Goal: Task Accomplishment & Management: Use online tool/utility

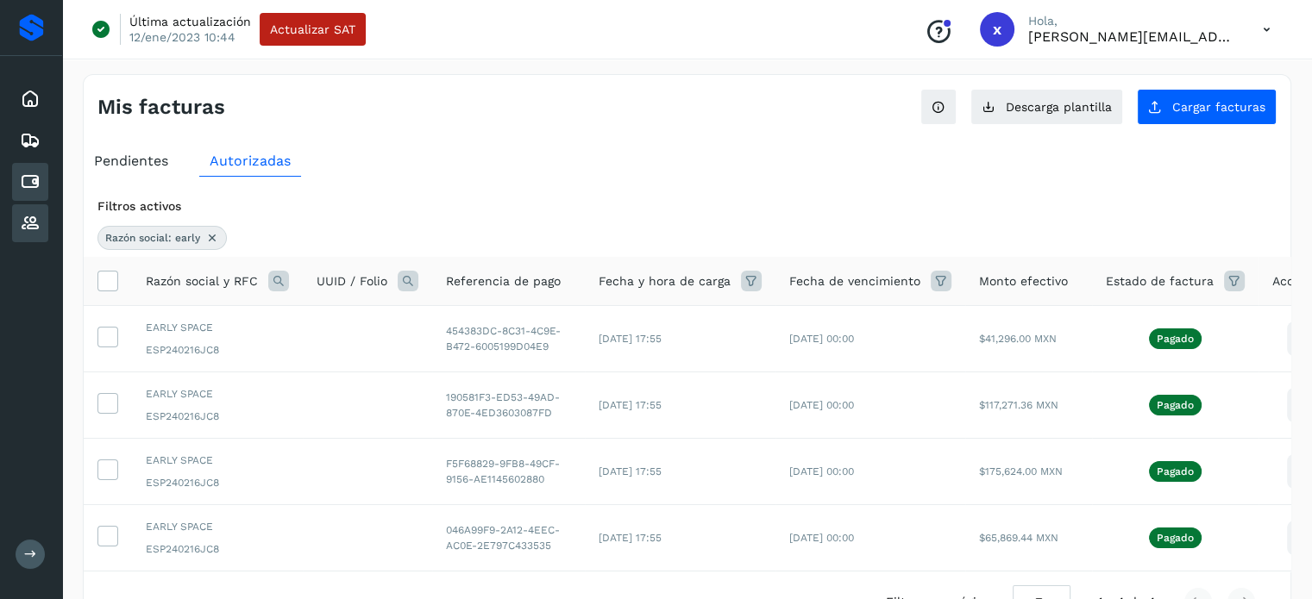
click at [31, 219] on icon at bounding box center [30, 223] width 21 height 21
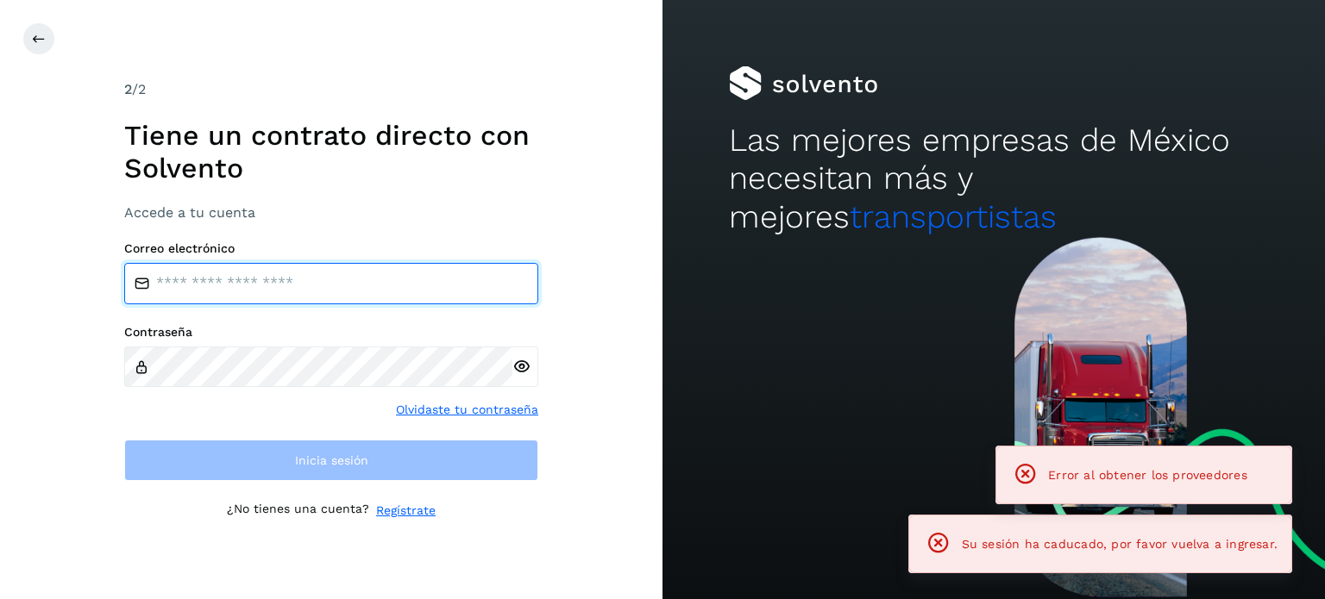
type input "**********"
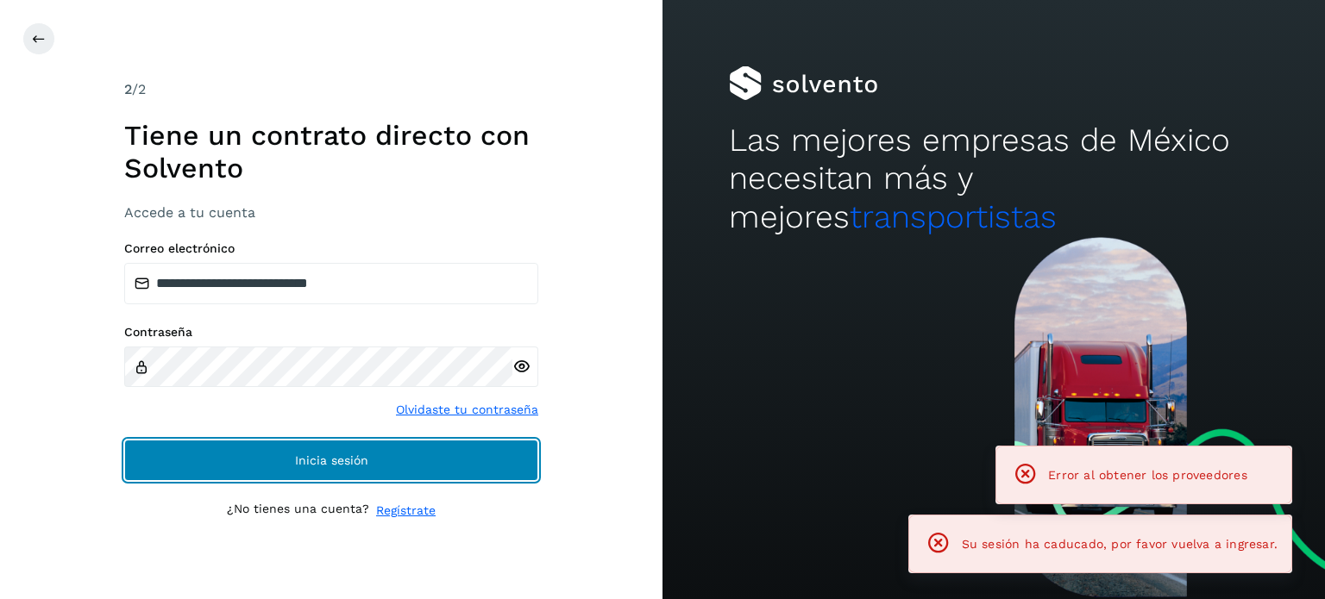
click at [325, 466] on span "Inicia sesión" at bounding box center [331, 460] width 73 height 12
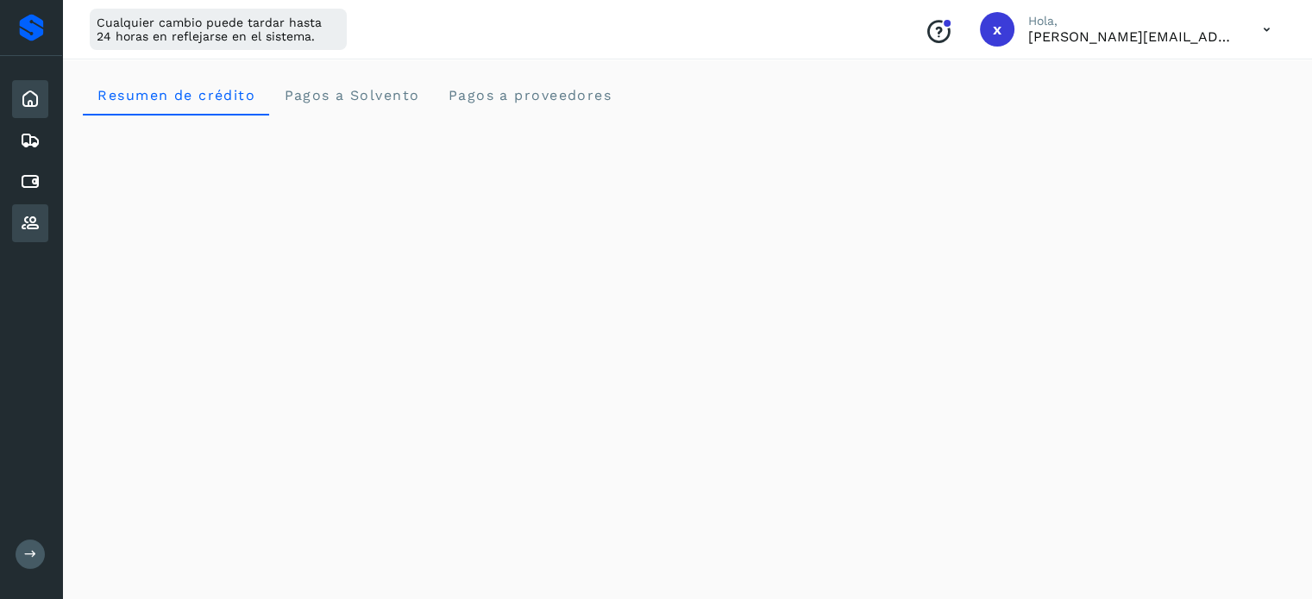
click at [31, 222] on icon at bounding box center [30, 223] width 21 height 21
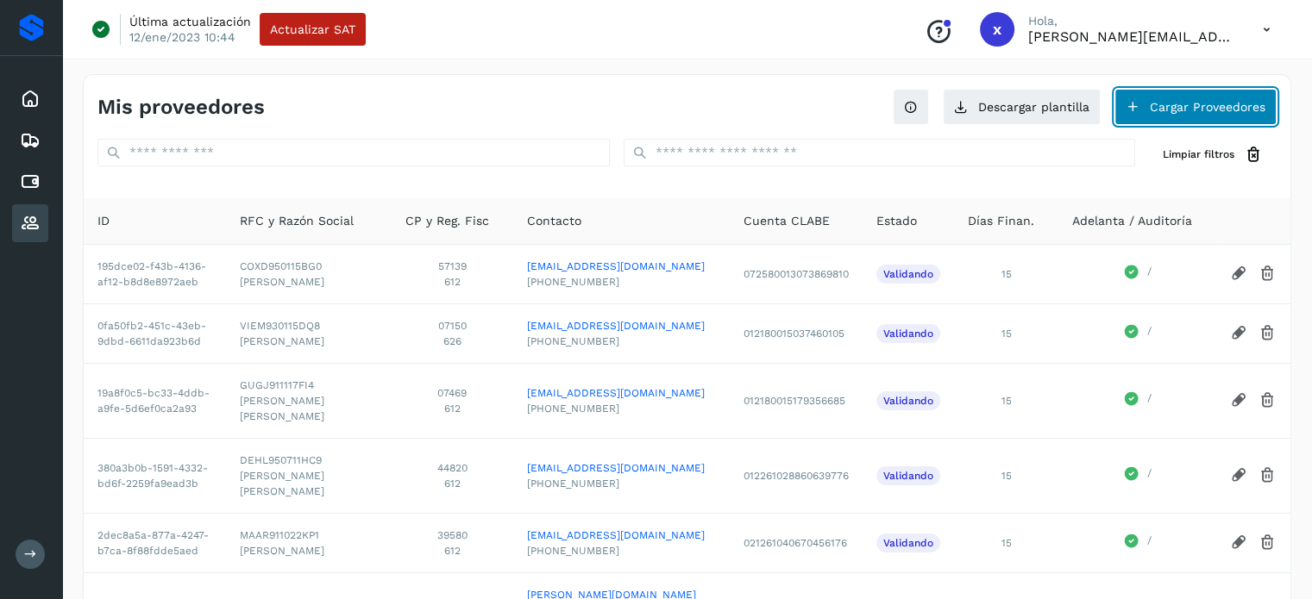
click at [1210, 111] on button "Cargar Proveedores" at bounding box center [1195, 107] width 162 height 36
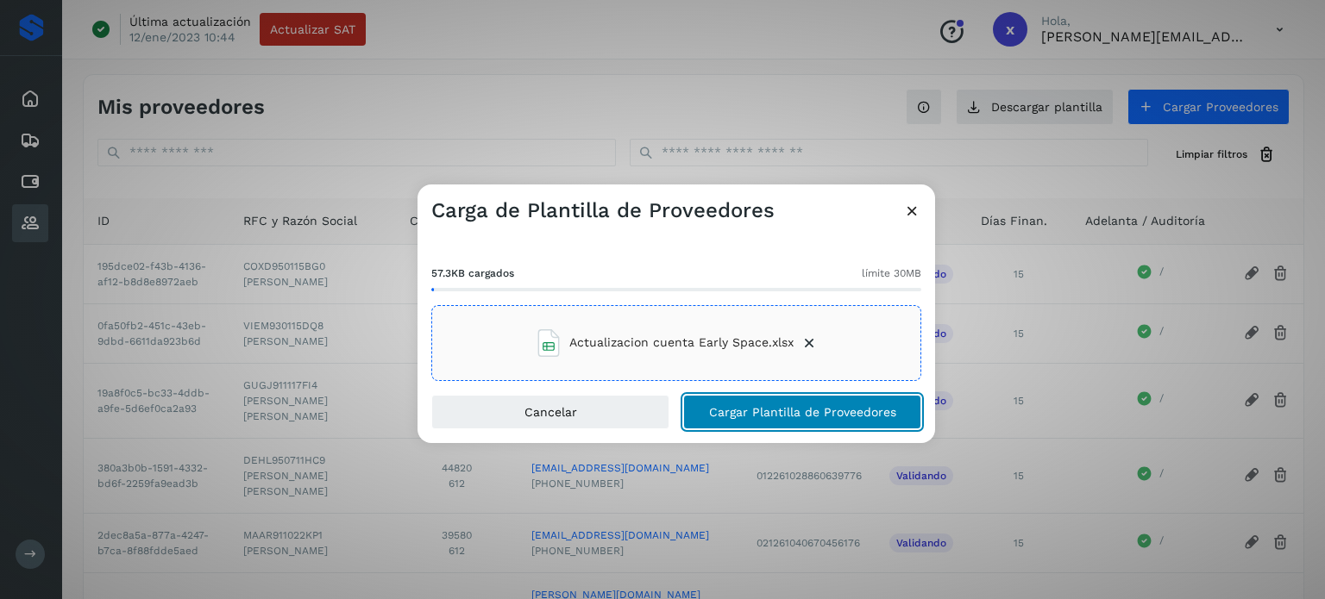
click at [769, 412] on span "Cargar Plantilla de Proveedores" at bounding box center [802, 412] width 187 height 12
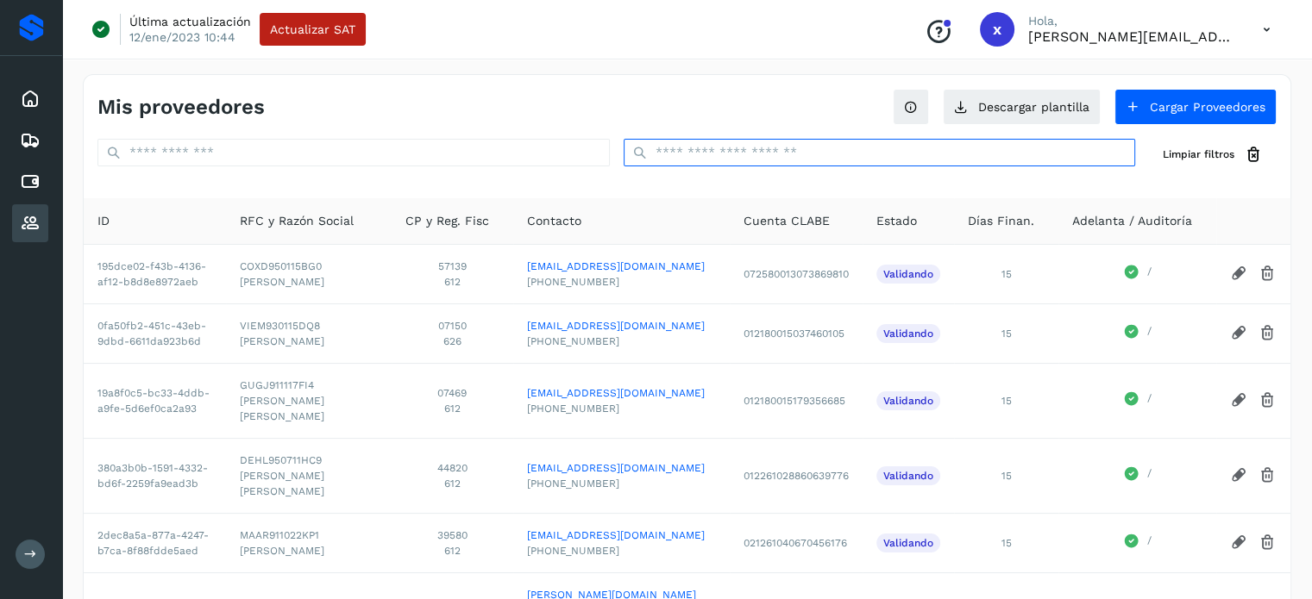
click at [746, 157] on input "text" at bounding box center [879, 153] width 512 height 28
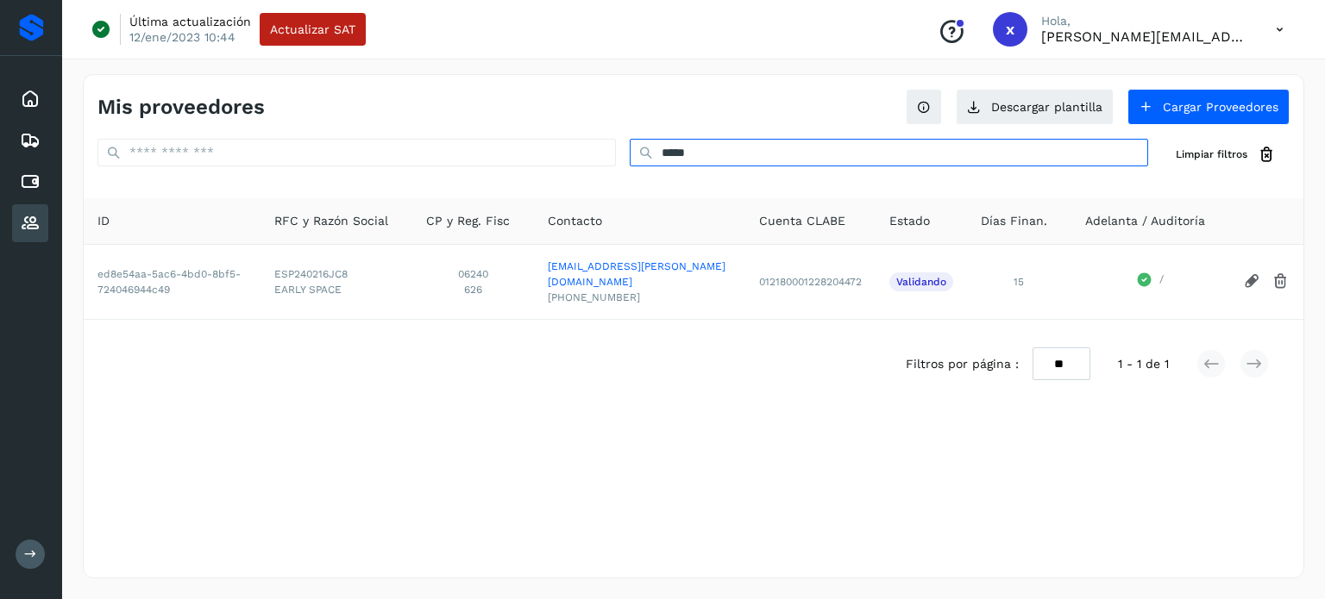
type input "*****"
drag, startPoint x: 696, startPoint y: 153, endPoint x: 557, endPoint y: 128, distance: 141.2
click at [557, 128] on div "Mis proveedores Descargar plantilla Cargar Proveedores ***** Limpiar filtros" at bounding box center [693, 130] width 1219 height 110
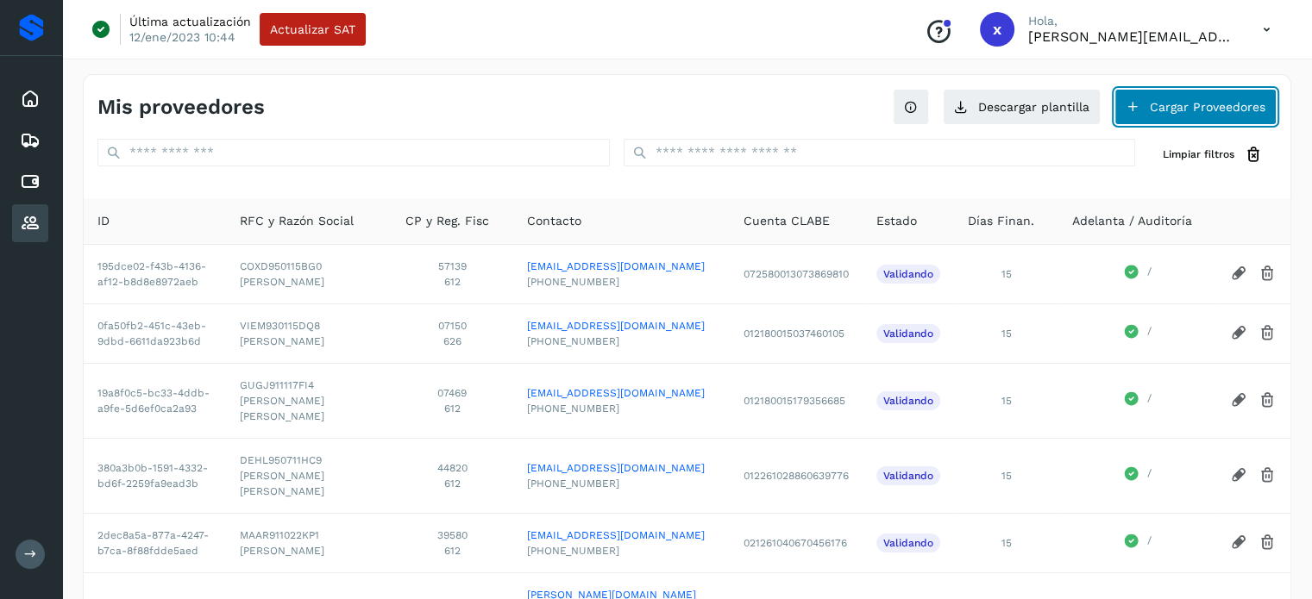
click at [1184, 106] on button "Cargar Proveedores" at bounding box center [1195, 107] width 162 height 36
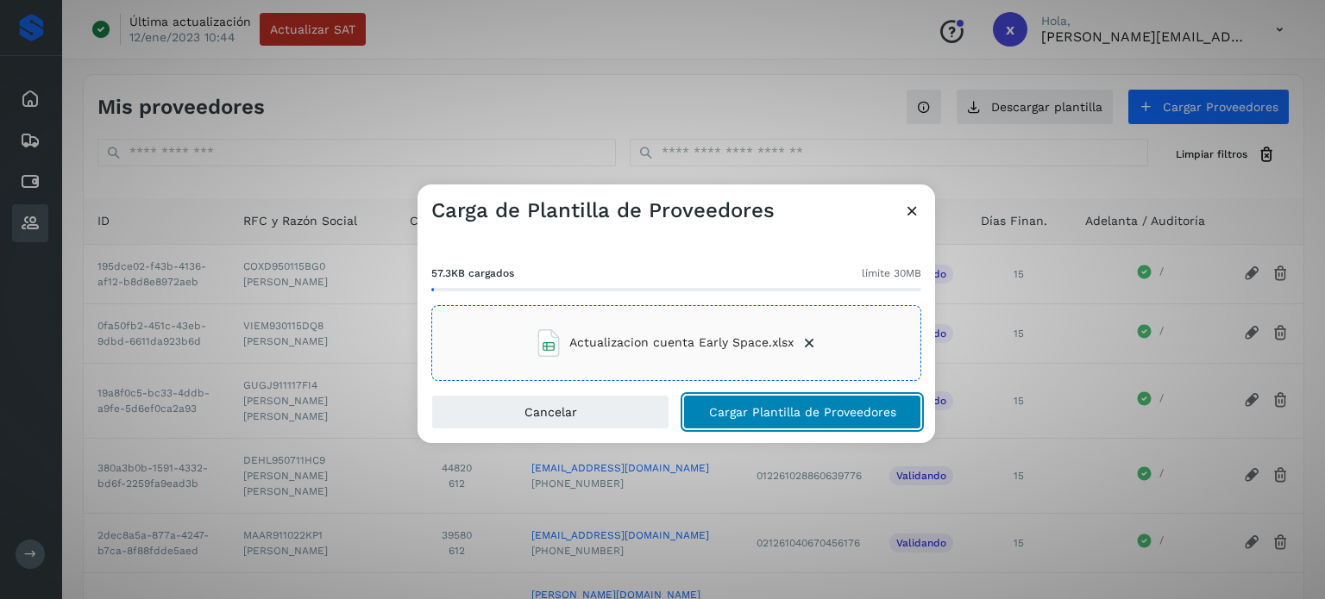
click at [769, 417] on span "Cargar Plantilla de Proveedores" at bounding box center [802, 412] width 187 height 12
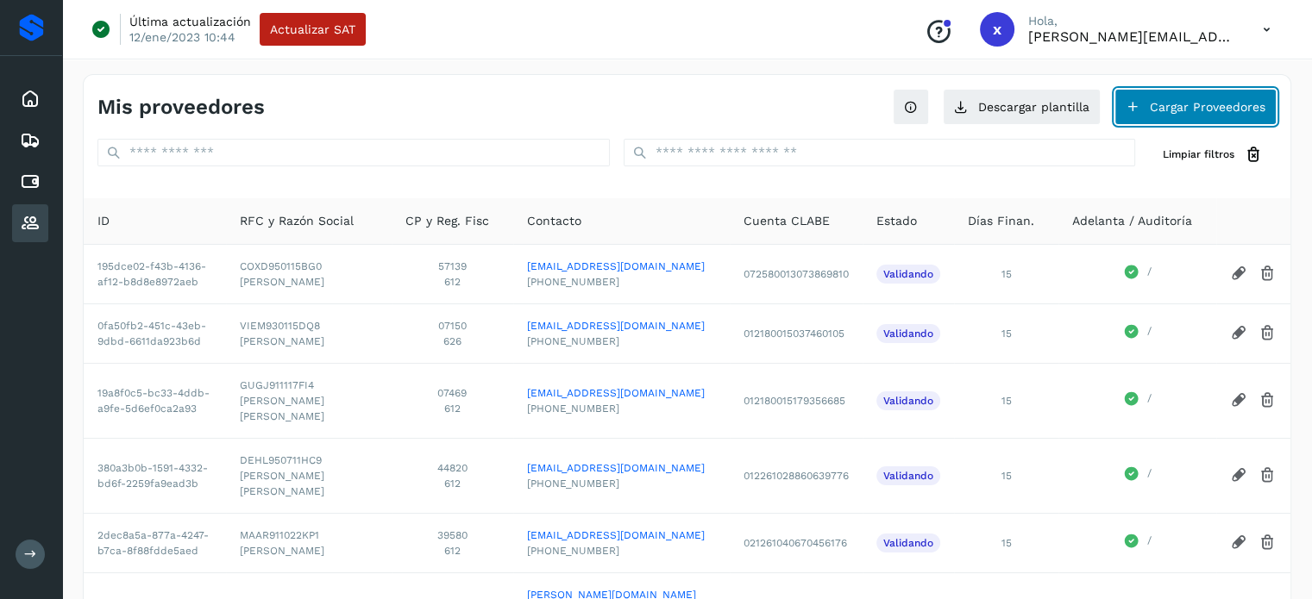
click at [1206, 110] on button "Cargar Proveedores" at bounding box center [1195, 107] width 162 height 36
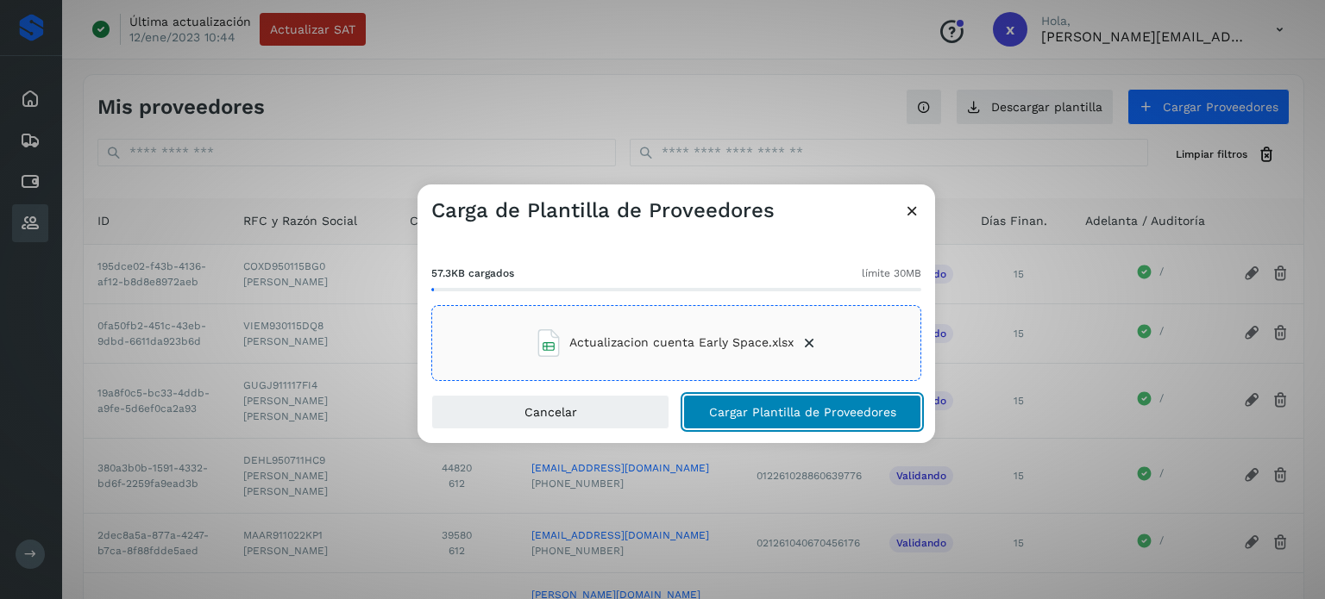
click at [780, 409] on span "Cargar Plantilla de Proveedores" at bounding box center [802, 412] width 187 height 12
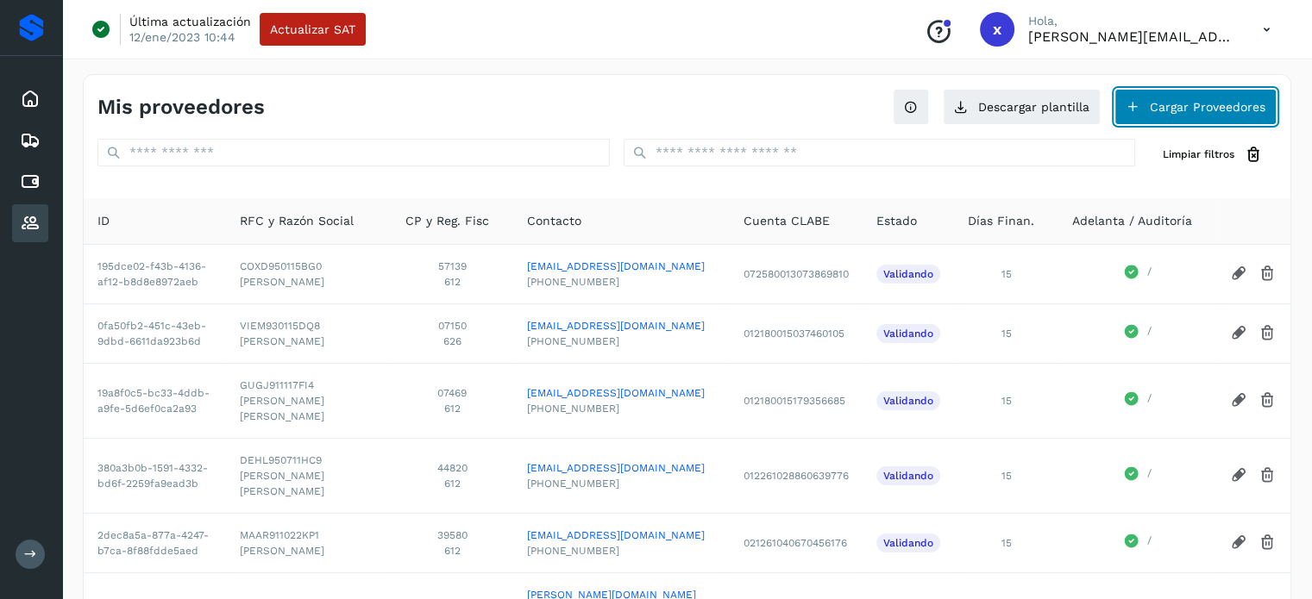
click at [1182, 104] on button "Cargar Proveedores" at bounding box center [1195, 107] width 162 height 36
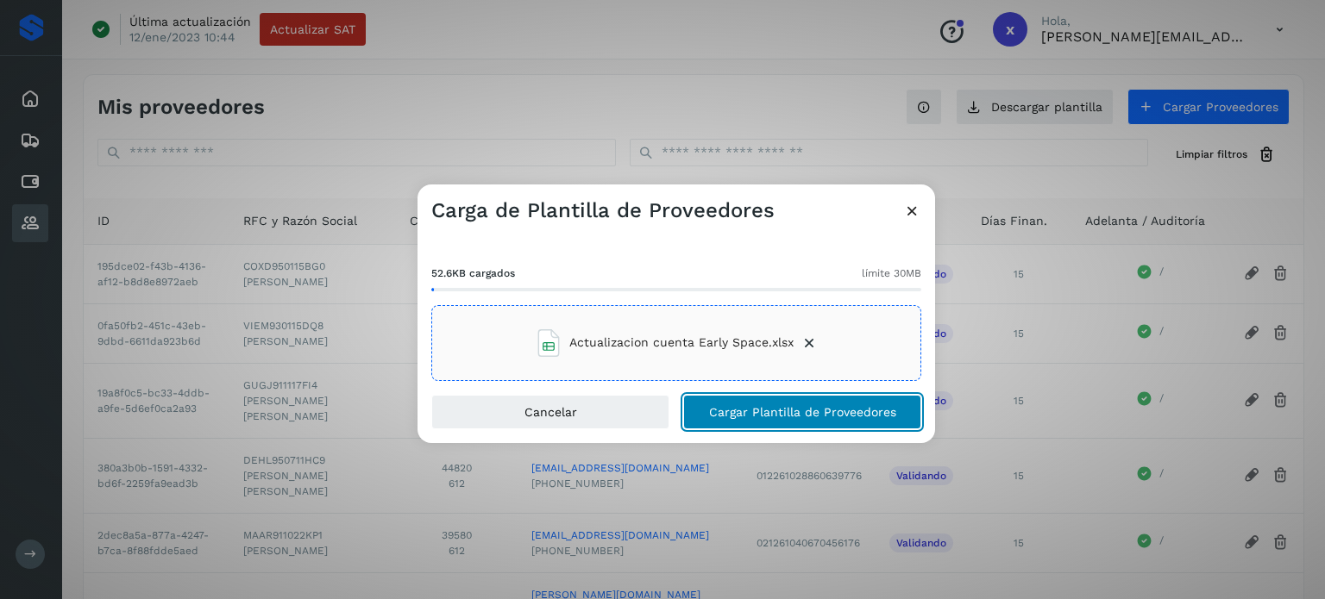
click at [769, 417] on span "Cargar Plantilla de Proveedores" at bounding box center [802, 412] width 187 height 12
